Goal: Task Accomplishment & Management: Manage account settings

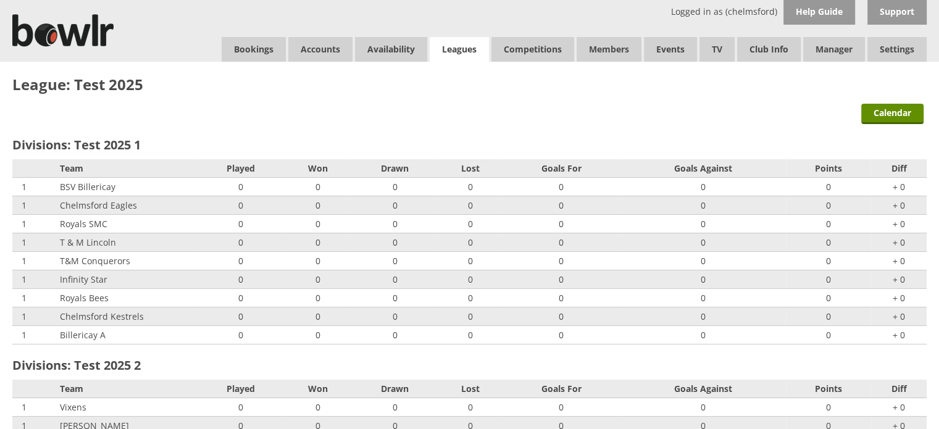
click at [460, 49] on link "Leagues" at bounding box center [458, 49] width 59 height 25
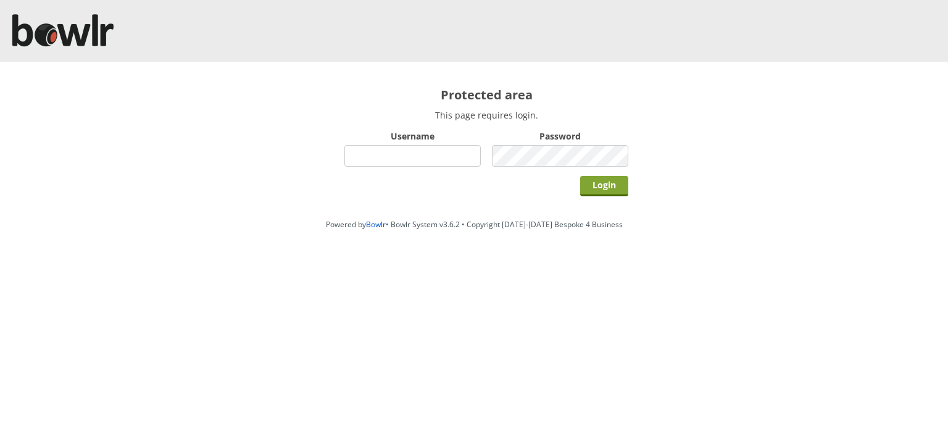
type input "chelmsford"
click at [595, 182] on input "Login" at bounding box center [604, 186] width 48 height 20
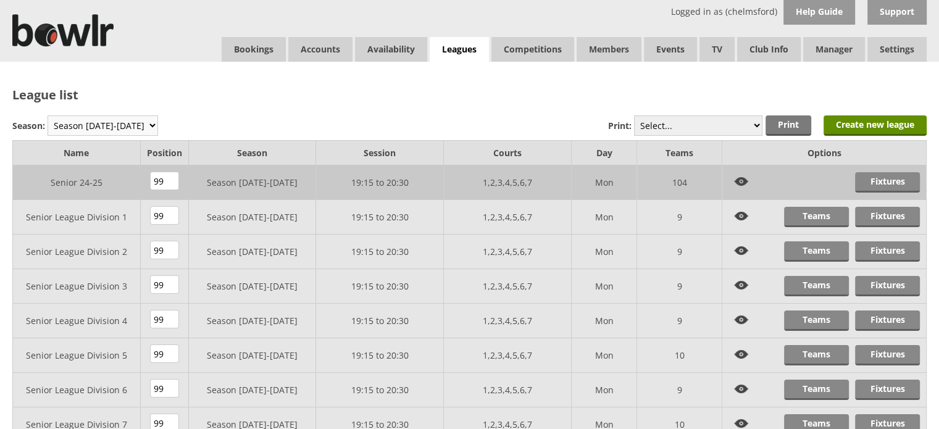
click at [136, 126] on select "Season 2025-2026 Season 2024-2025 Season 2023-2024 Season 2022-2023 Summer 2022…" at bounding box center [103, 125] width 110 height 20
select select "8"
click at [48, 115] on select "Season 2025-2026 Season 2024-2025 Season 2023-2024 Season 2022-2023 Summer 2022…" at bounding box center [103, 125] width 110 height 20
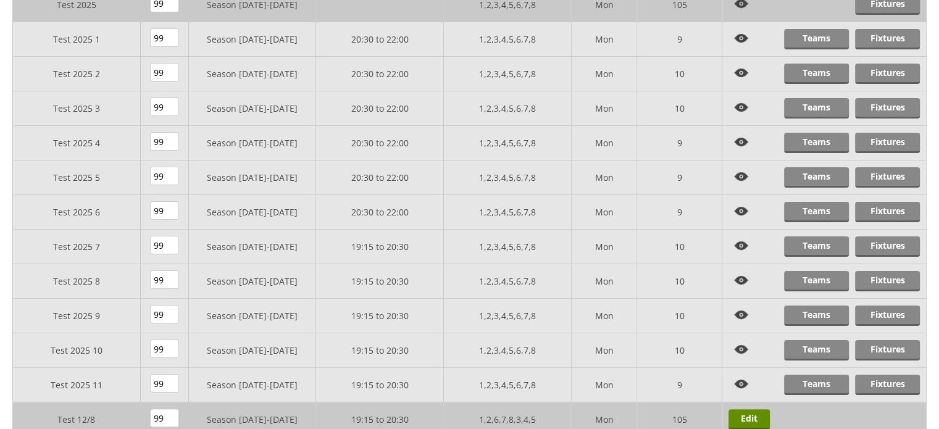
scroll to position [185, 0]
